Goal: Navigation & Orientation: Find specific page/section

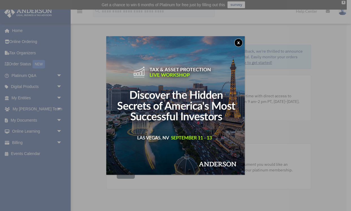
click at [240, 42] on button "x" at bounding box center [238, 42] width 8 height 8
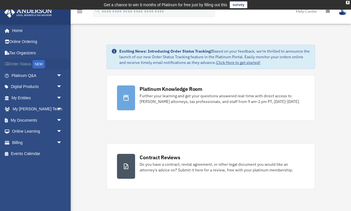
click at [24, 65] on link "Order Status NEW" at bounding box center [37, 65] width 67 height 12
click at [61, 97] on span "arrow_drop_down" at bounding box center [62, 98] width 11 height 12
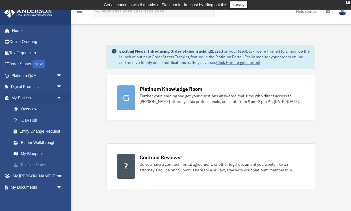
click at [34, 165] on link "Tax Due Dates" at bounding box center [39, 164] width 63 height 11
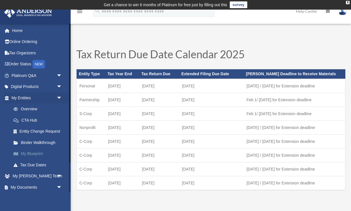
click at [28, 154] on link "My Blueprint" at bounding box center [39, 153] width 63 height 11
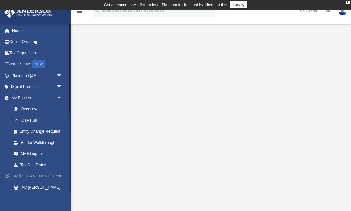
click at [58, 177] on span "arrow_drop_down" at bounding box center [62, 177] width 11 height 12
click at [58, 177] on span "arrow_drop_up" at bounding box center [62, 177] width 11 height 12
click at [45, 187] on link "My [PERSON_NAME] Team" at bounding box center [39, 191] width 63 height 18
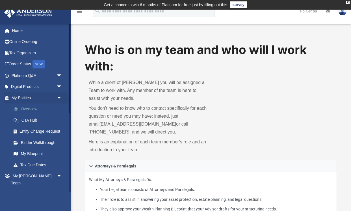
click at [32, 112] on link "Overview" at bounding box center [39, 108] width 63 height 11
click at [28, 108] on link "Overview" at bounding box center [39, 108] width 63 height 11
click at [24, 120] on link "CTA Hub" at bounding box center [39, 120] width 63 height 11
click at [32, 109] on link "Overview" at bounding box center [39, 108] width 63 height 11
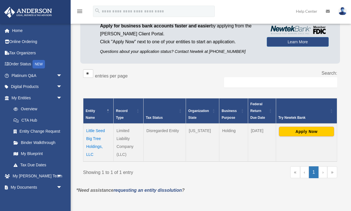
scroll to position [58, 0]
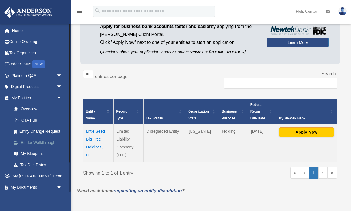
click at [42, 140] on link "Binder Walkthrough" at bounding box center [39, 142] width 63 height 11
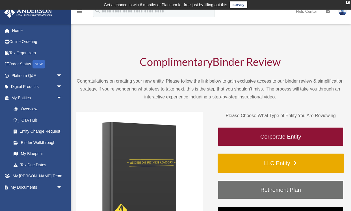
click at [250, 163] on link "LLC Entity" at bounding box center [281, 163] width 126 height 19
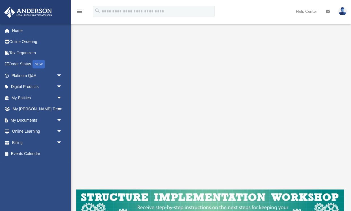
scroll to position [54, 0]
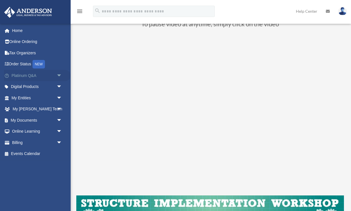
click at [59, 76] on span "arrow_drop_down" at bounding box center [62, 76] width 11 height 12
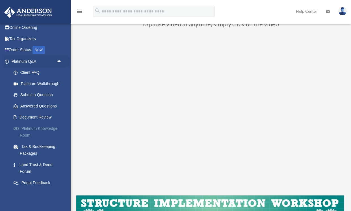
scroll to position [0, 0]
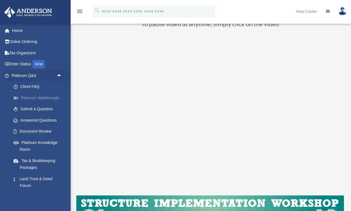
click at [33, 96] on link "Platinum Walkthrough" at bounding box center [39, 97] width 63 height 11
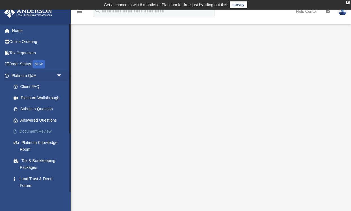
click at [27, 131] on link "Document Review" at bounding box center [39, 131] width 63 height 11
